Goal: Task Accomplishment & Management: Manage account settings

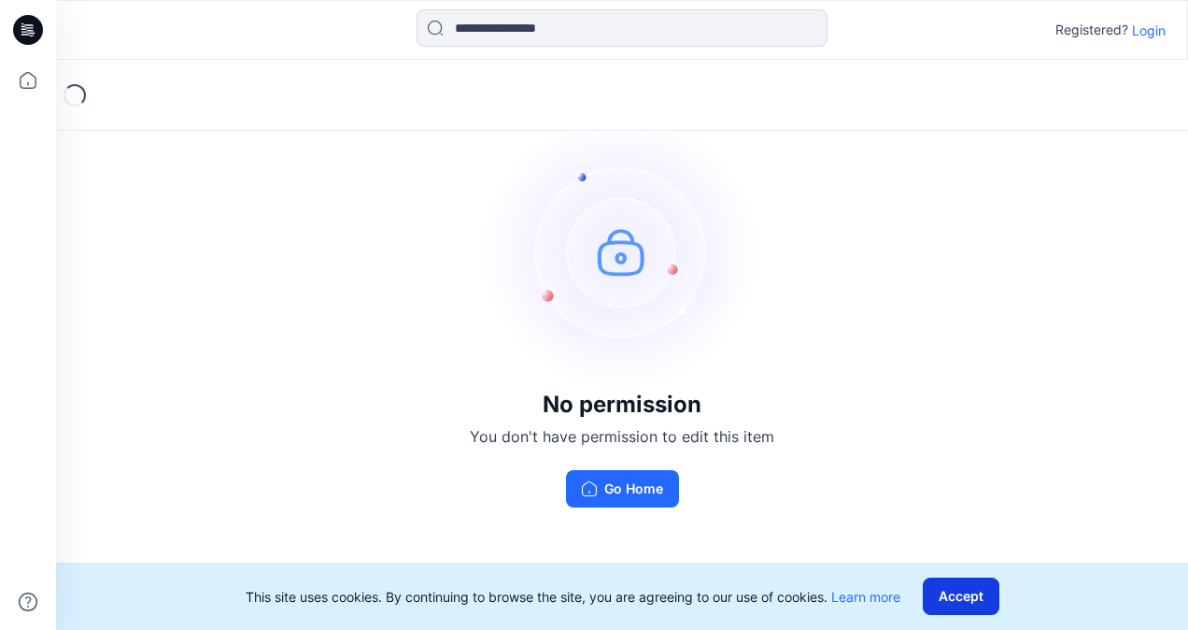
click at [984, 588] on button "Accept" at bounding box center [961, 595] width 77 height 37
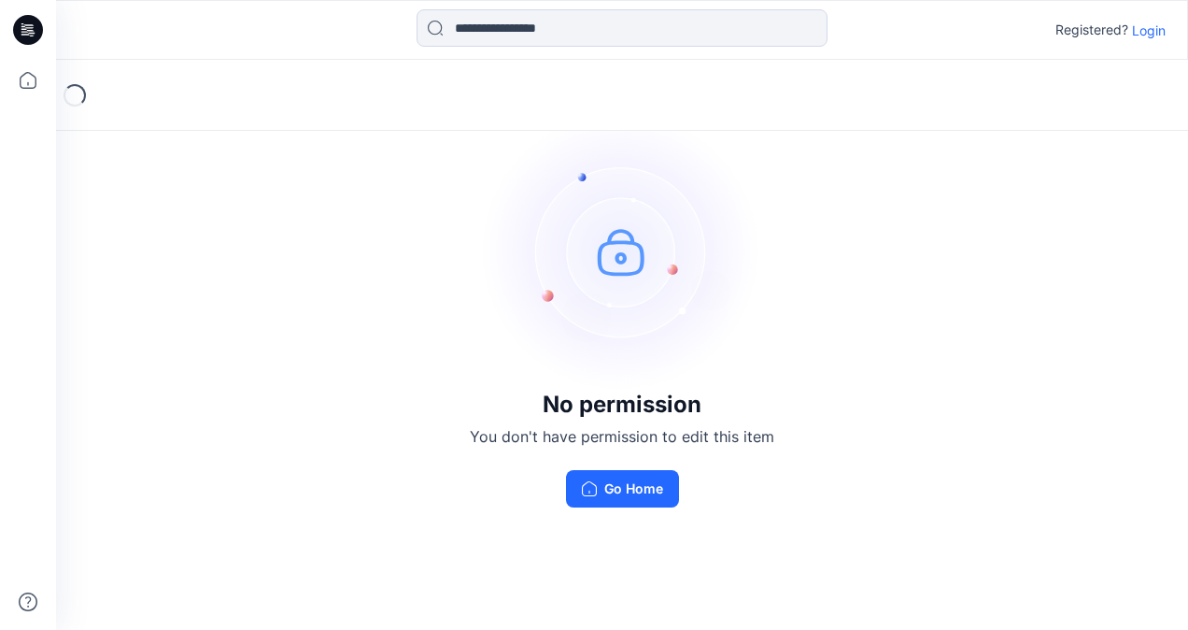
click at [1159, 33] on p "Login" at bounding box center [1149, 31] width 34 height 20
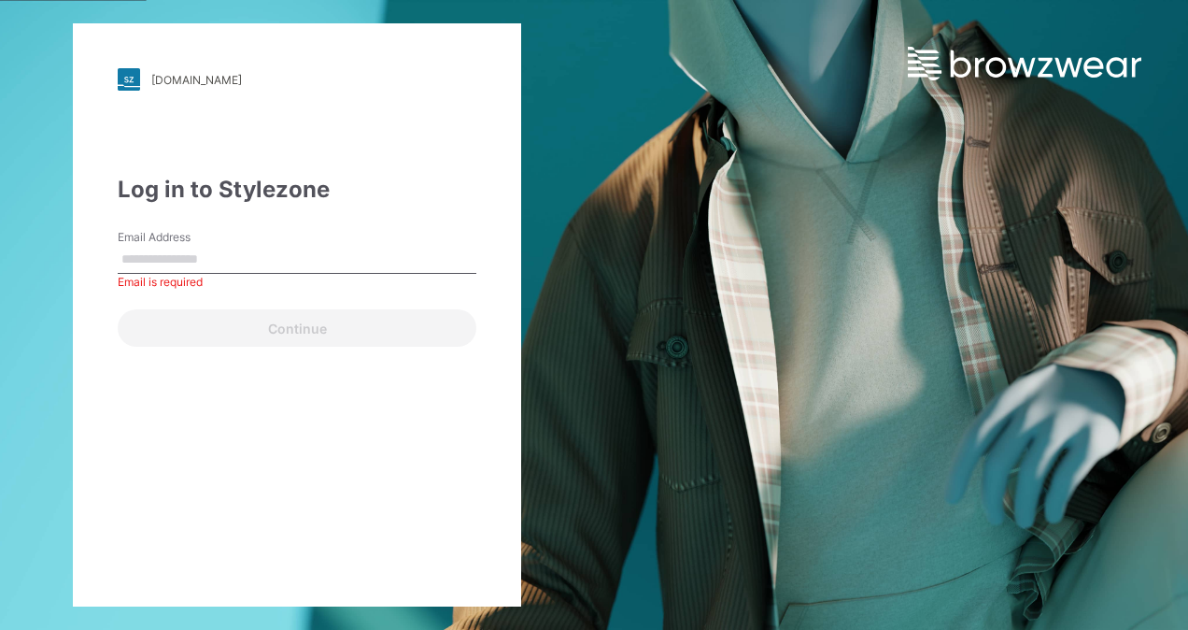
paste input "**********"
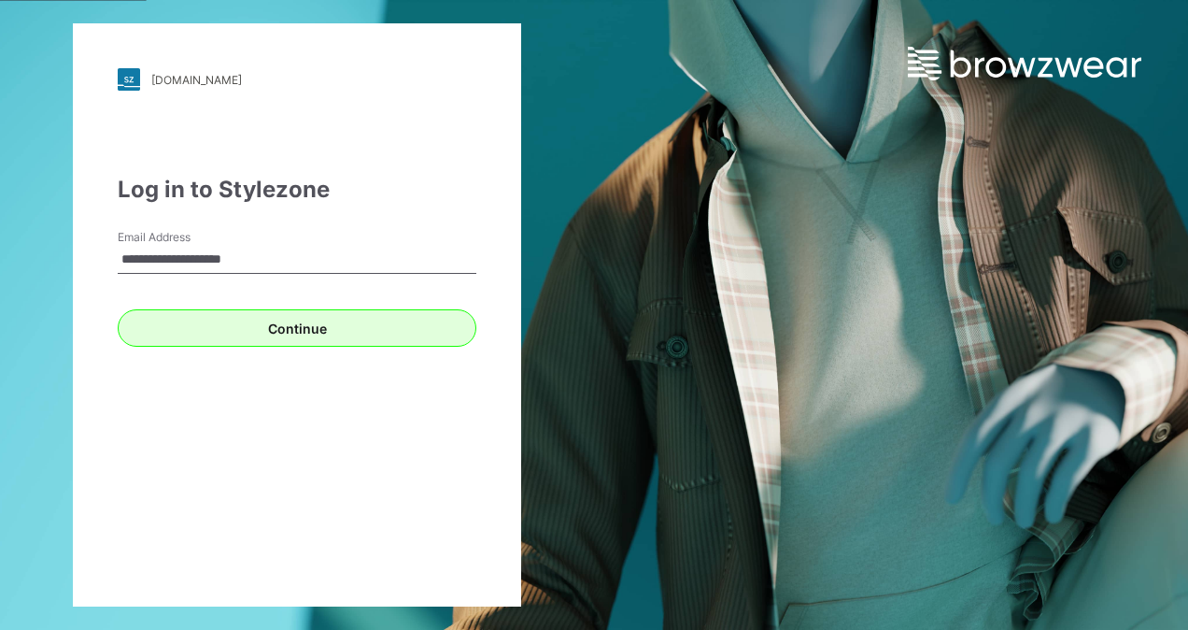
type input "**********"
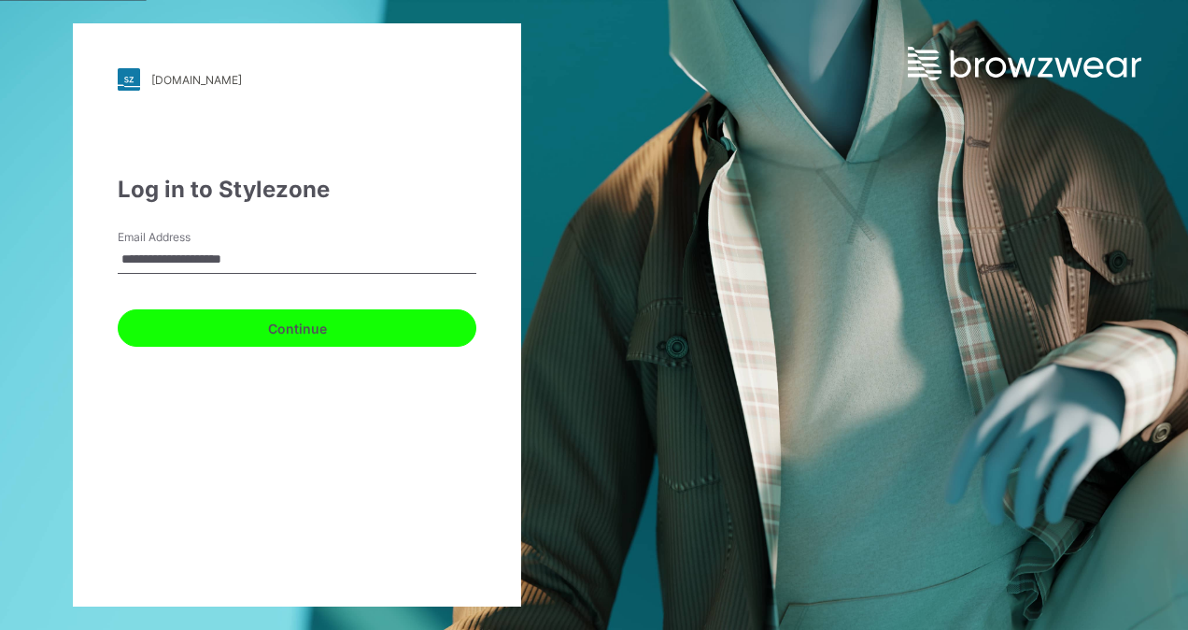
click at [323, 322] on button "Continue" at bounding box center [297, 327] width 359 height 37
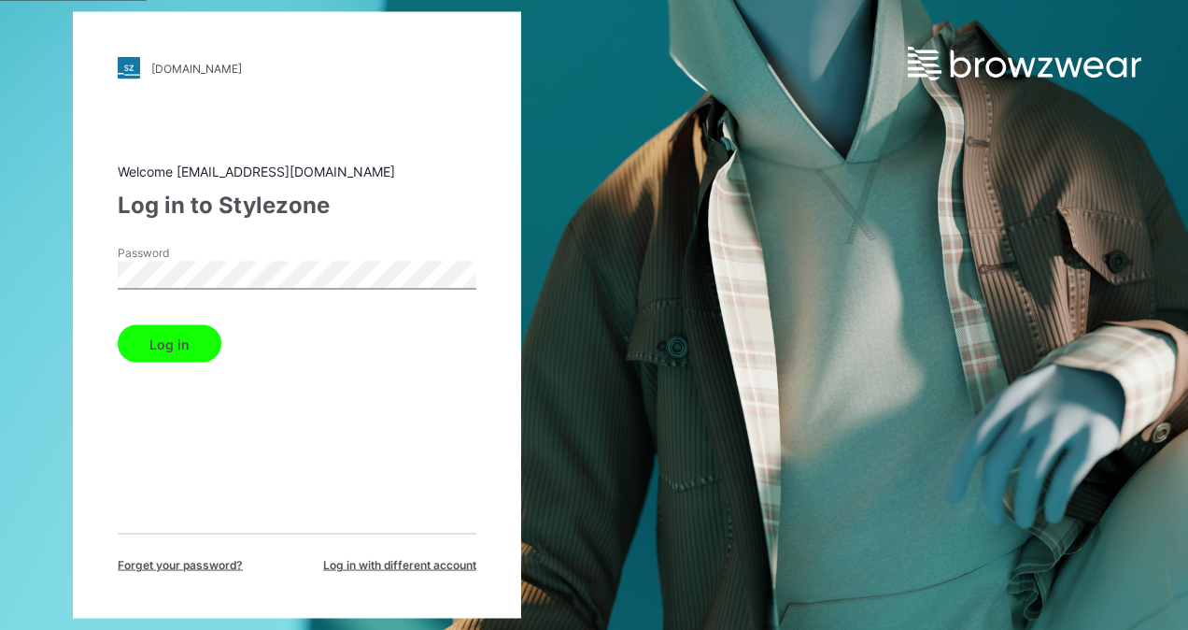
click at [163, 358] on button "Log in" at bounding box center [170, 343] width 104 height 37
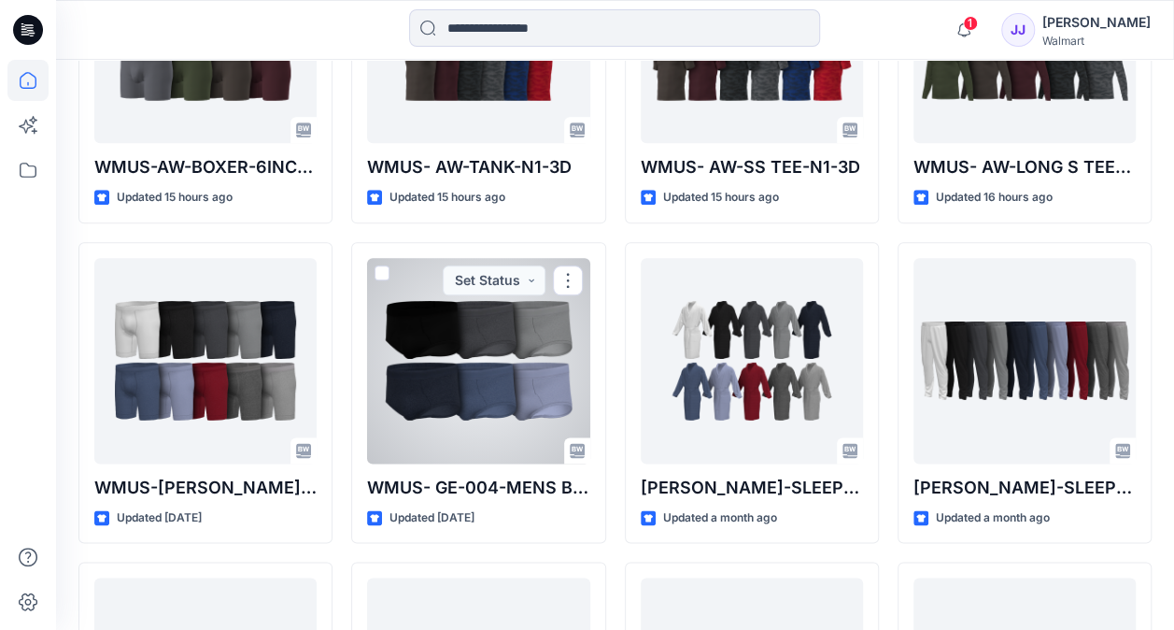
scroll to position [1041, 0]
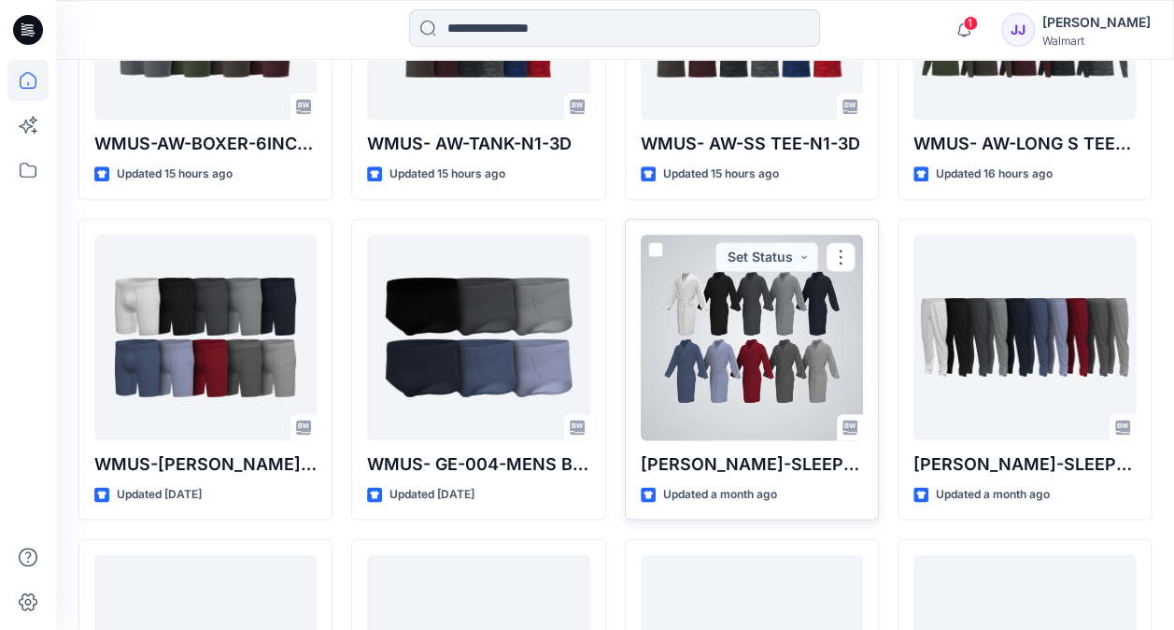
click at [729, 342] on div at bounding box center [752, 336] width 222 height 205
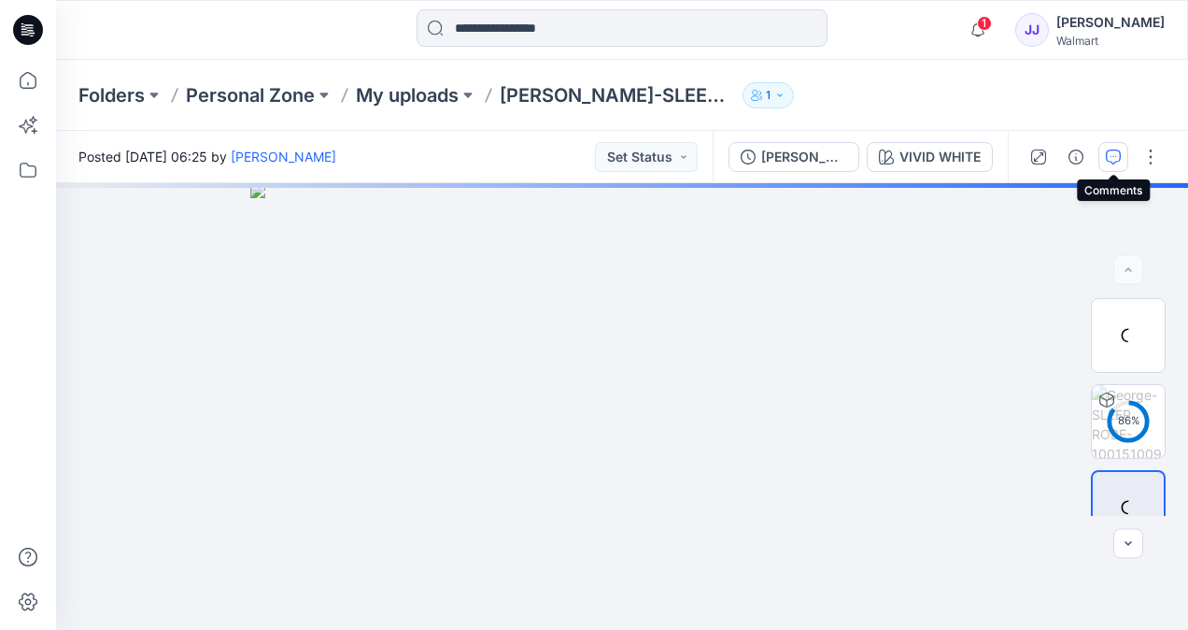
click at [1112, 151] on icon "button" at bounding box center [1113, 156] width 15 height 15
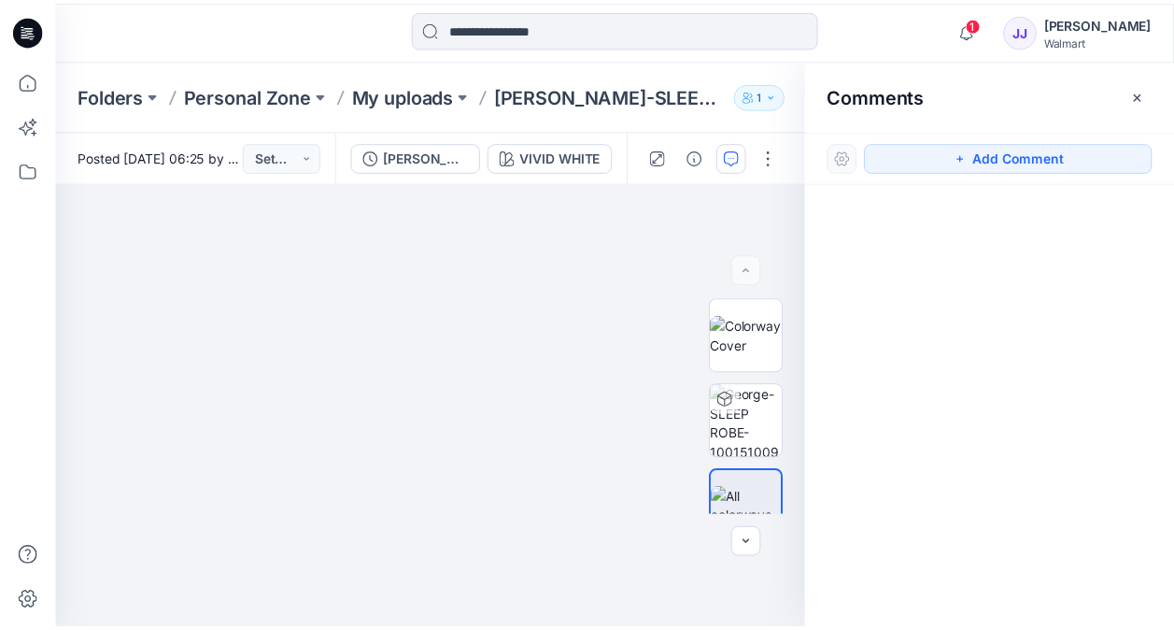
scroll to position [1041, 0]
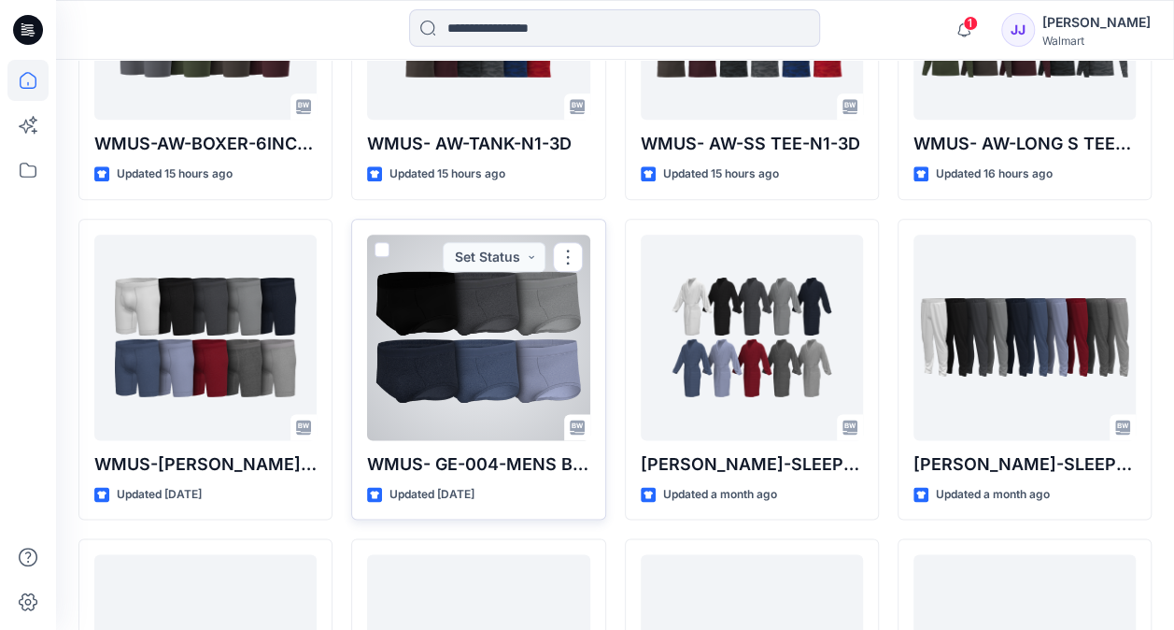
click at [476, 337] on div at bounding box center [478, 336] width 222 height 205
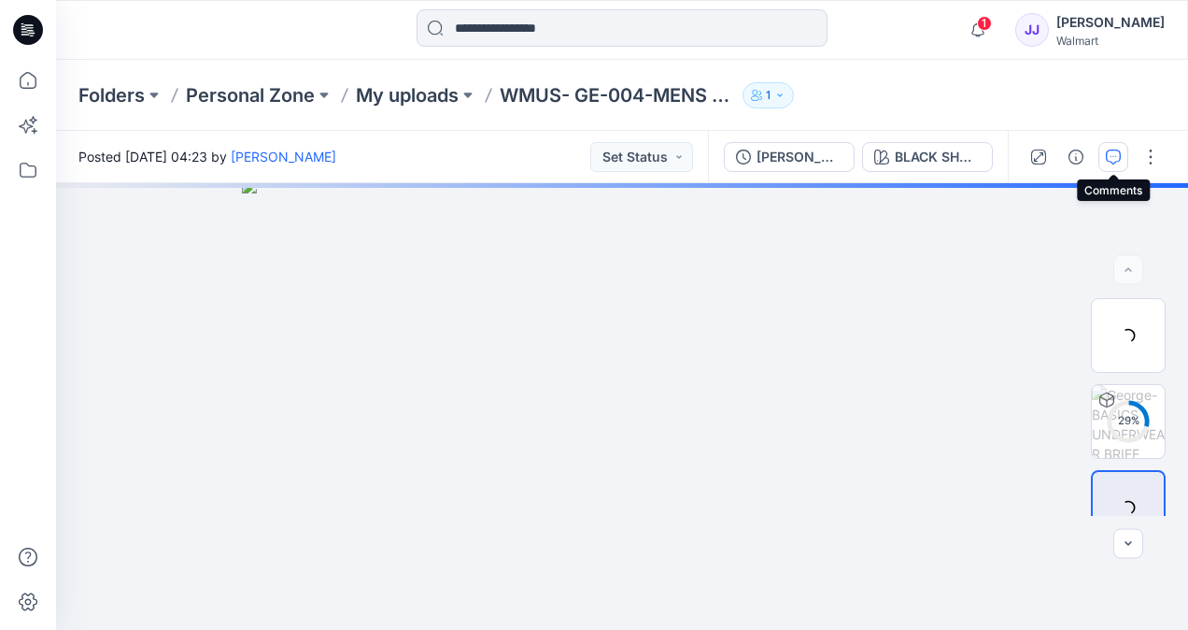
click at [1121, 155] on icon "button" at bounding box center [1113, 156] width 15 height 15
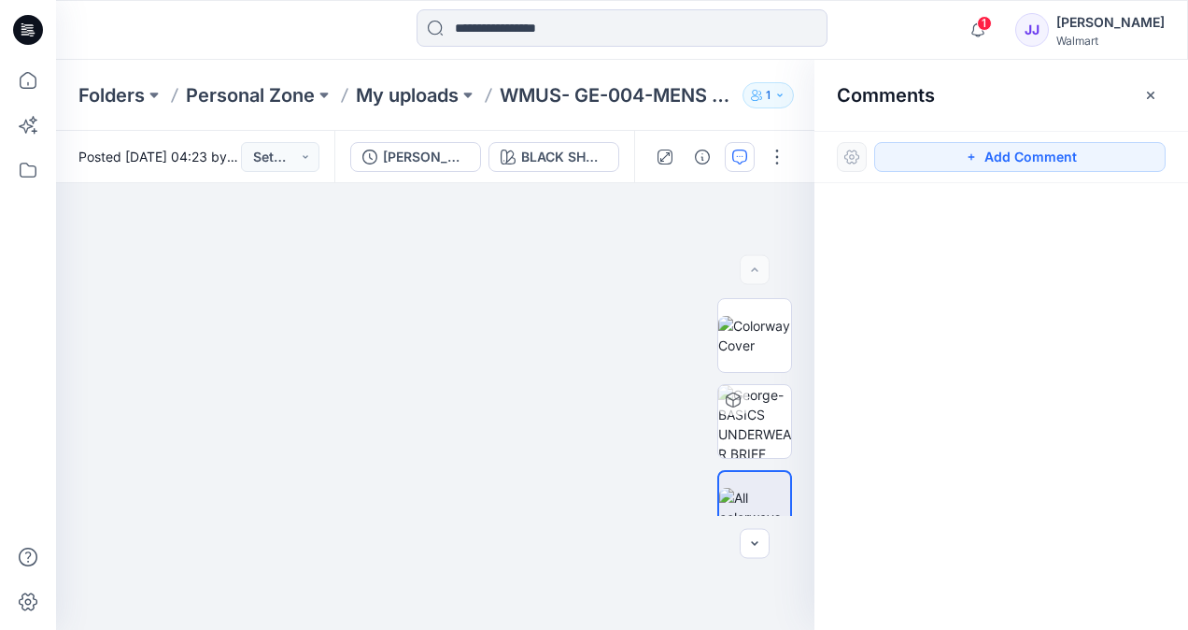
click at [1096, 480] on div at bounding box center [1001, 371] width 374 height 377
click at [977, 22] on span "1" at bounding box center [984, 23] width 15 height 15
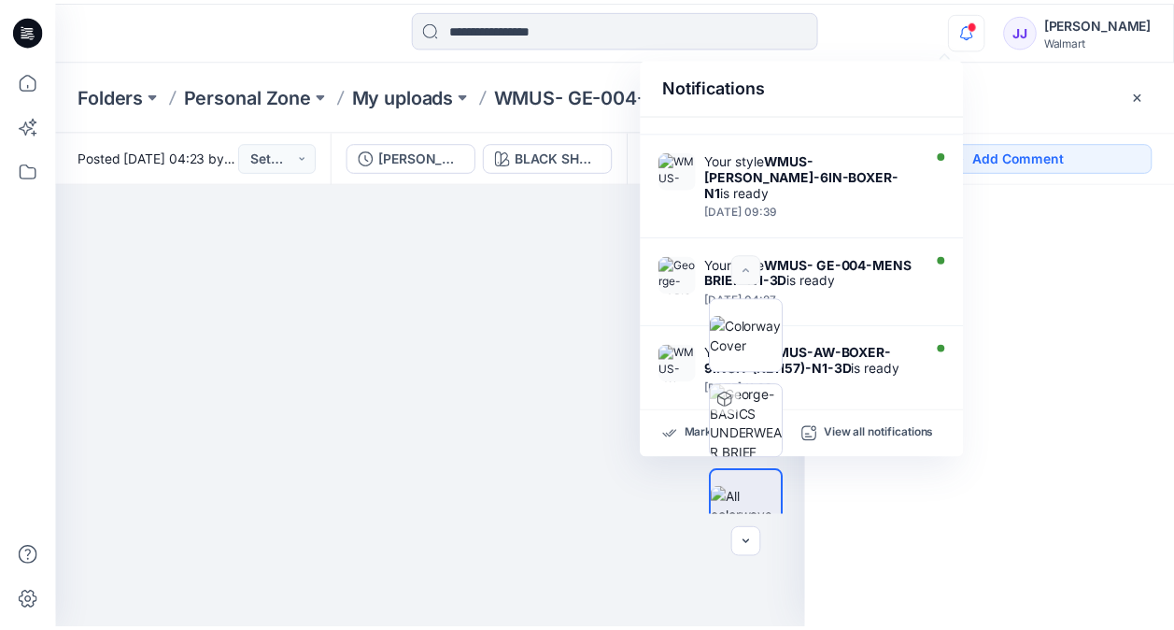
scroll to position [598, 0]
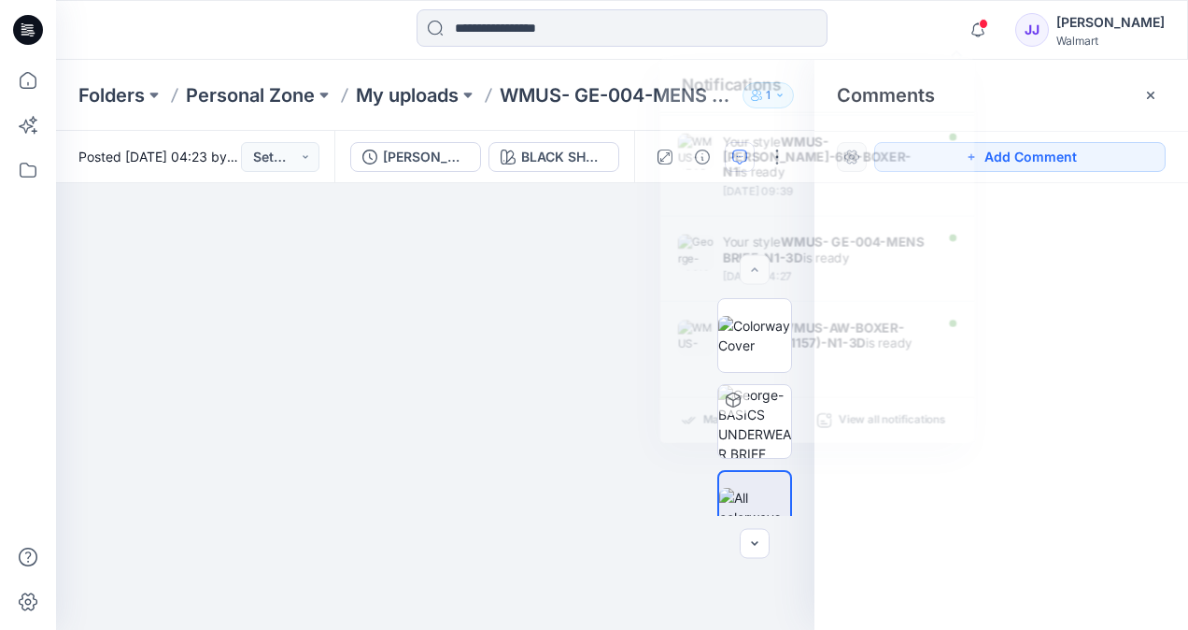
click at [1177, 323] on div at bounding box center [1001, 371] width 374 height 377
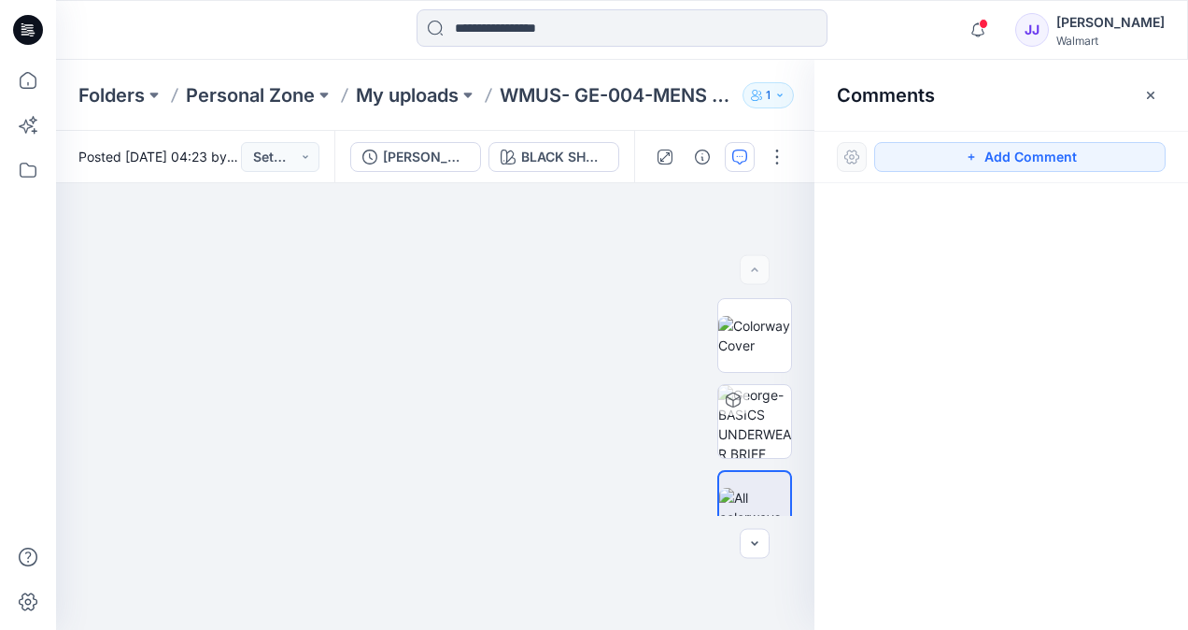
click at [1020, 499] on div at bounding box center [1001, 371] width 374 height 377
click at [1136, 80] on div "Comments" at bounding box center [1001, 95] width 374 height 70
click at [1154, 92] on icon "button" at bounding box center [1150, 95] width 15 height 15
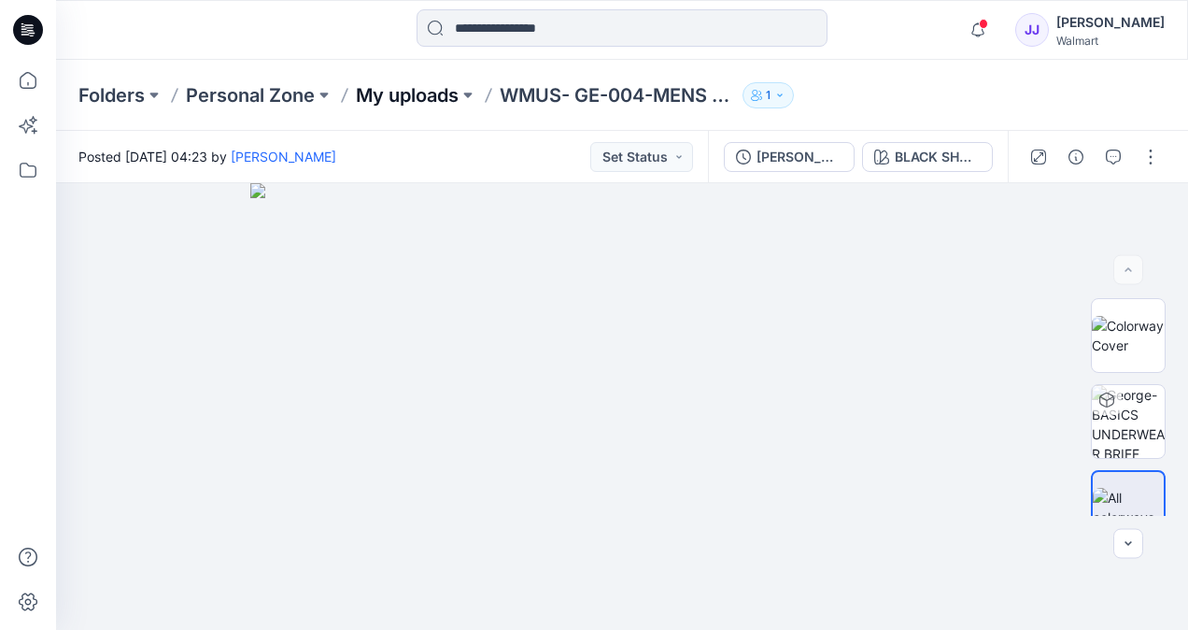
click at [435, 86] on p "My uploads" at bounding box center [407, 95] width 103 height 26
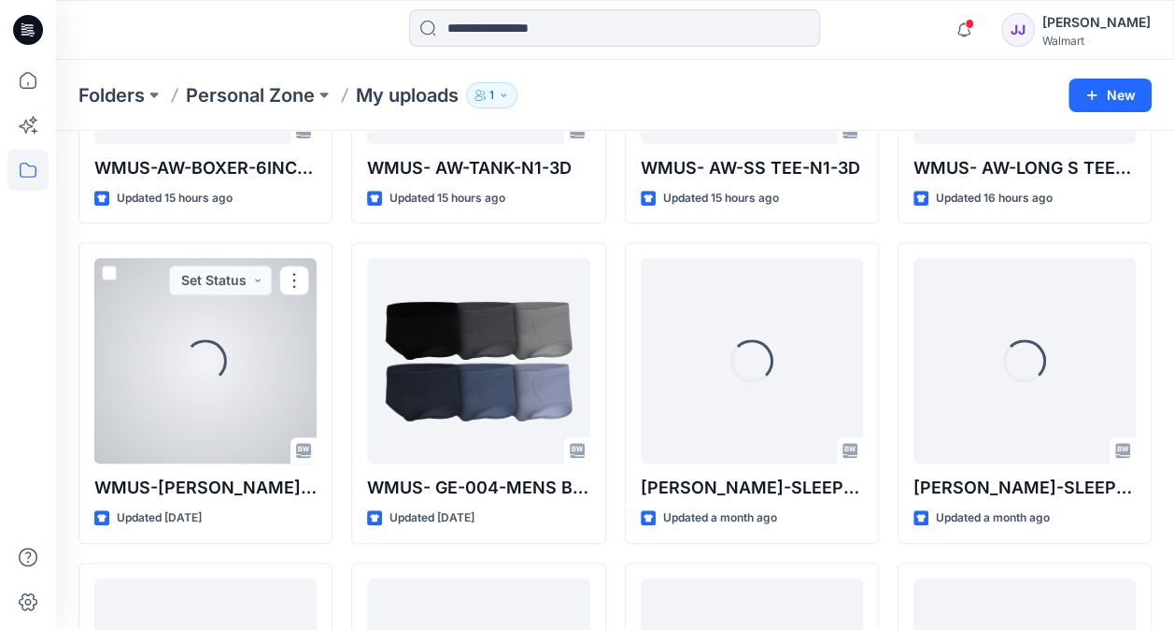
scroll to position [632, 0]
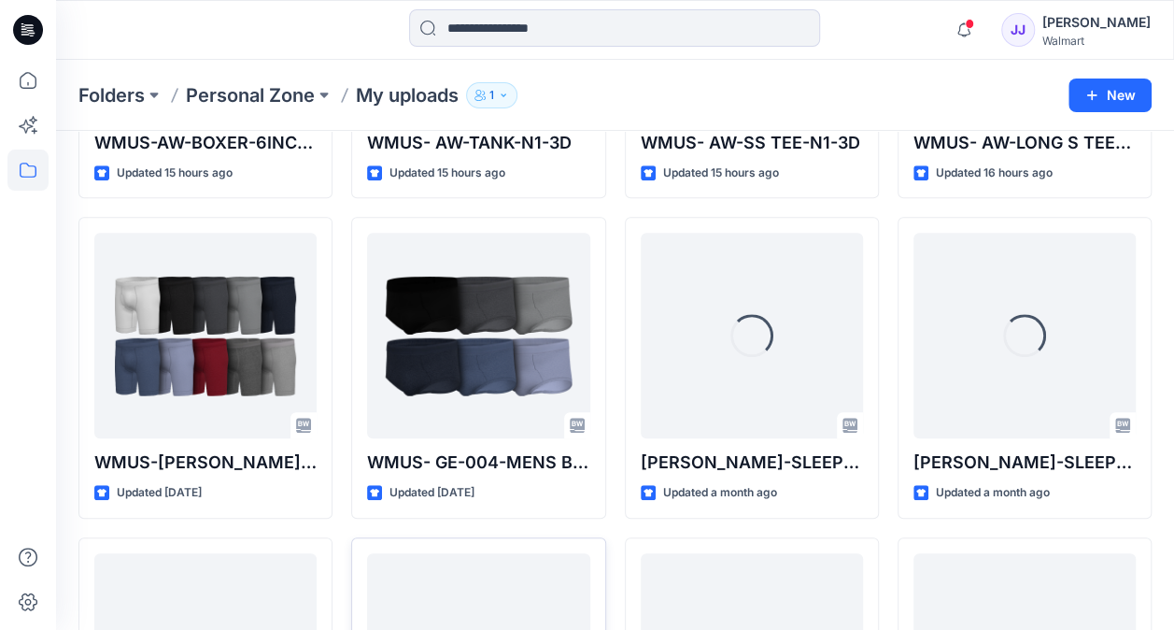
drag, startPoint x: 482, startPoint y: 530, endPoint x: 531, endPoint y: 535, distance: 48.9
click at [531, 535] on div "WMUS-AW-LONG PANT-(KE1315)-N1-3D Updated 15 hours ago WMUS- AW-TANK-N1-3D Updat…" at bounding box center [478, 527] width 254 height 1901
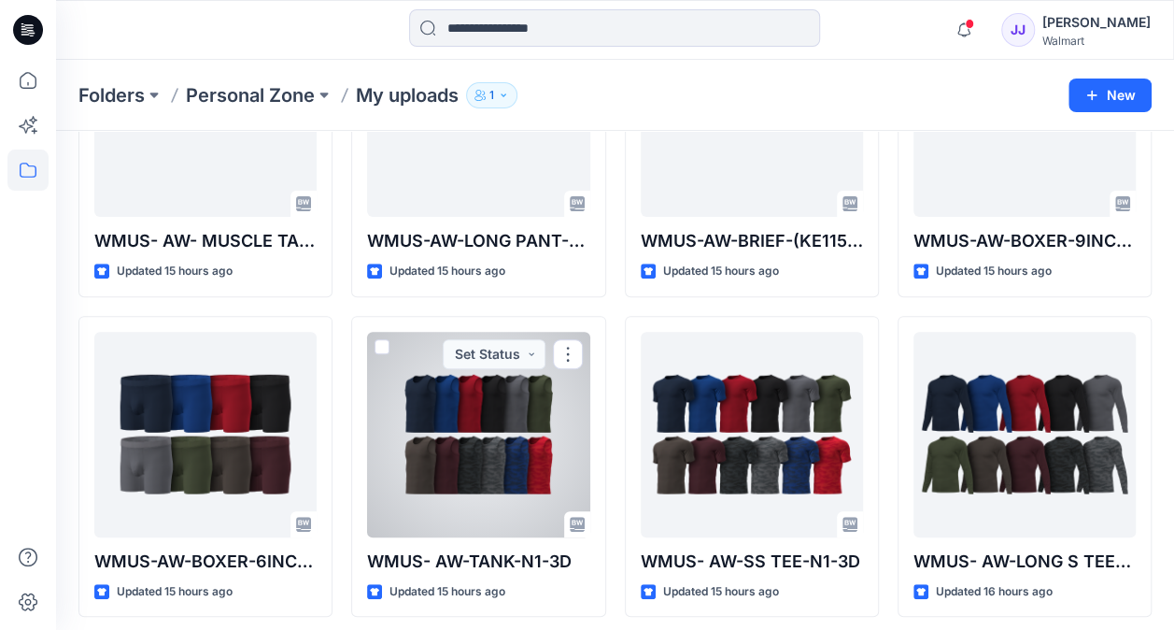
scroll to position [218, 0]
